Goal: Task Accomplishment & Management: Use online tool/utility

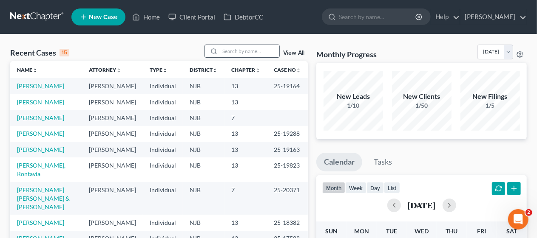
click at [242, 53] on input "search" at bounding box center [249, 51] width 59 height 12
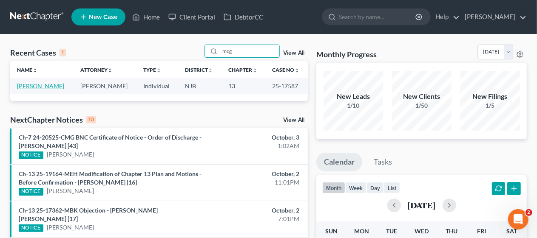
type input "mcg"
click at [52, 85] on link "[PERSON_NAME]" at bounding box center [40, 85] width 47 height 7
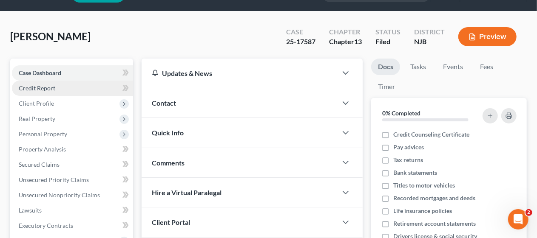
scroll to position [85, 0]
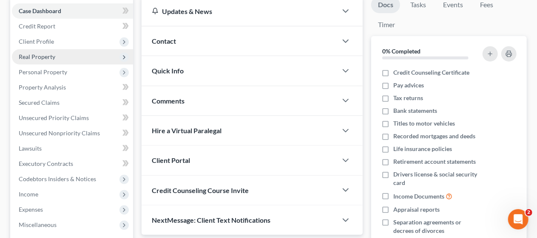
click at [58, 59] on span "Real Property" at bounding box center [72, 56] width 121 height 15
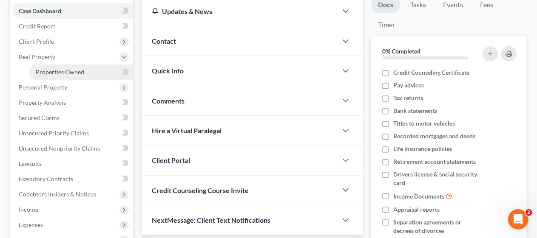
click at [63, 68] on span "Properties Owned" at bounding box center [60, 71] width 48 height 7
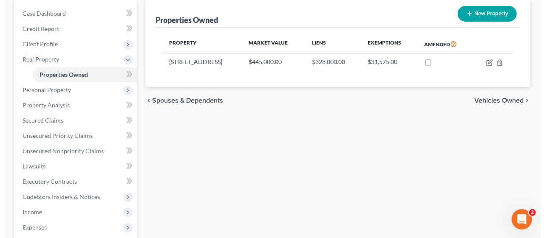
scroll to position [85, 0]
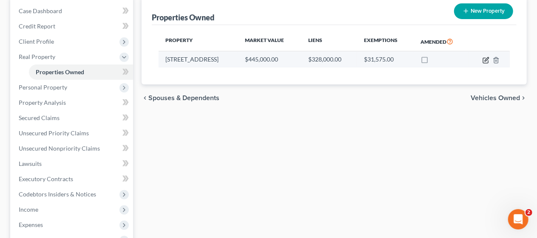
click at [486, 58] on icon "button" at bounding box center [485, 60] width 7 height 7
select select "33"
select select "3"
select select "5"
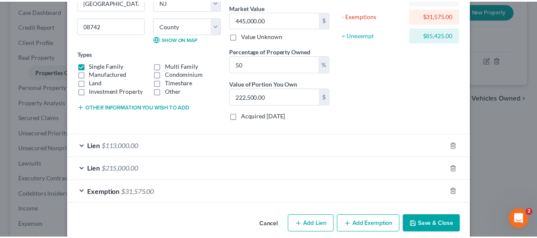
scroll to position [112, 0]
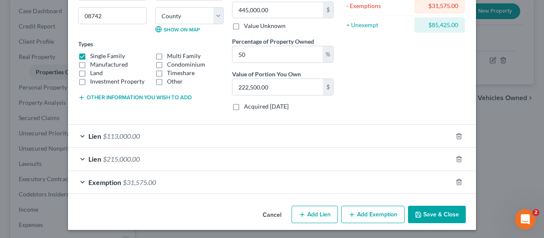
click at [441, 212] on button "Save & Close" at bounding box center [437, 215] width 58 height 18
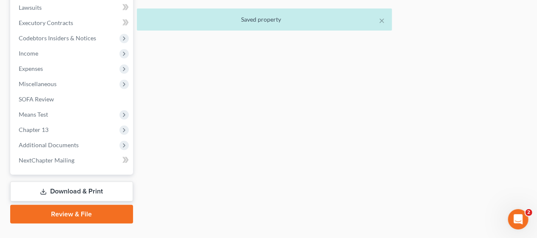
scroll to position [255, 0]
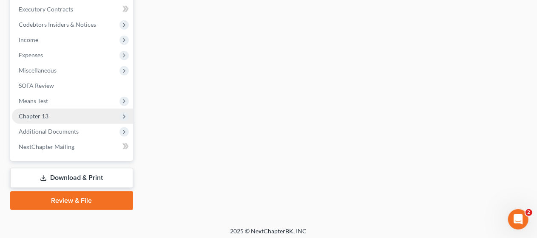
click at [98, 112] on span "Chapter 13" at bounding box center [72, 116] width 121 height 15
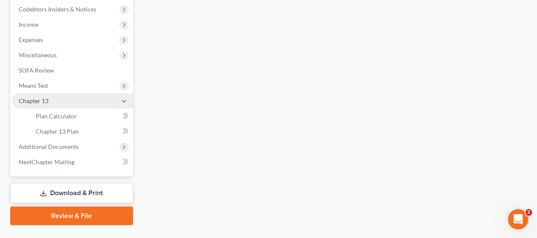
scroll to position [240, 0]
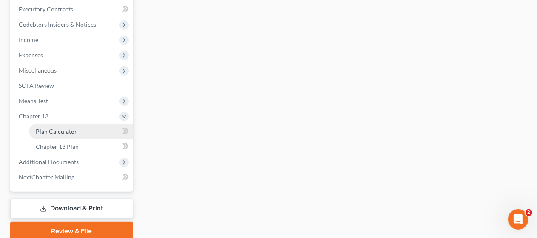
click at [92, 131] on link "Plan Calculator" at bounding box center [81, 131] width 104 height 15
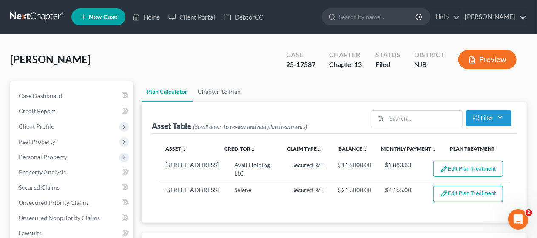
select select "59"
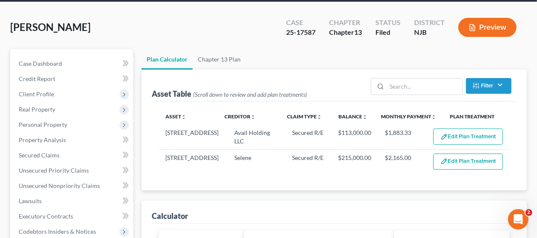
scroll to position [13, 0]
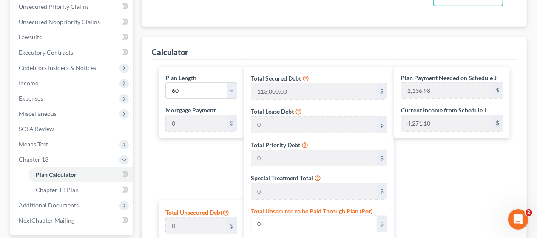
scroll to position [183, 0]
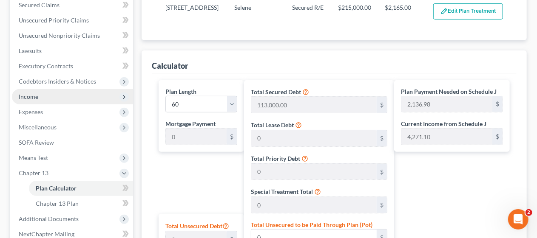
click at [84, 94] on span "Income" at bounding box center [72, 96] width 121 height 15
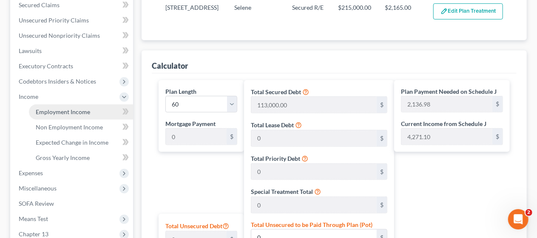
click at [92, 110] on link "Employment Income" at bounding box center [81, 112] width 104 height 15
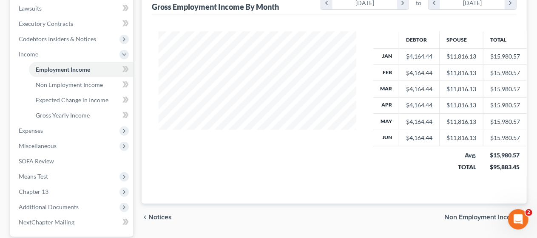
scroll to position [255, 0]
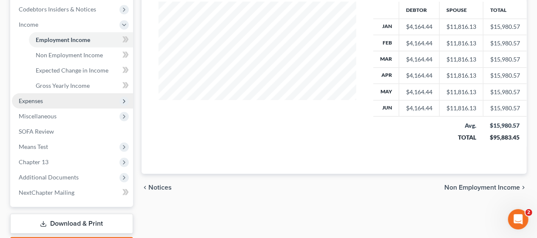
click at [91, 101] on span "Expenses" at bounding box center [72, 100] width 121 height 15
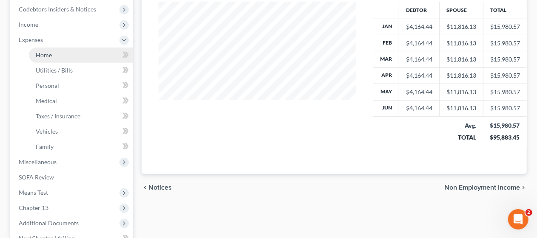
click at [102, 55] on link "Home" at bounding box center [81, 55] width 104 height 15
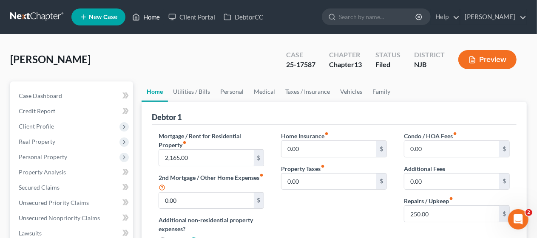
click at [152, 18] on link "Home" at bounding box center [146, 16] width 36 height 15
